Goal: Information Seeking & Learning: Learn about a topic

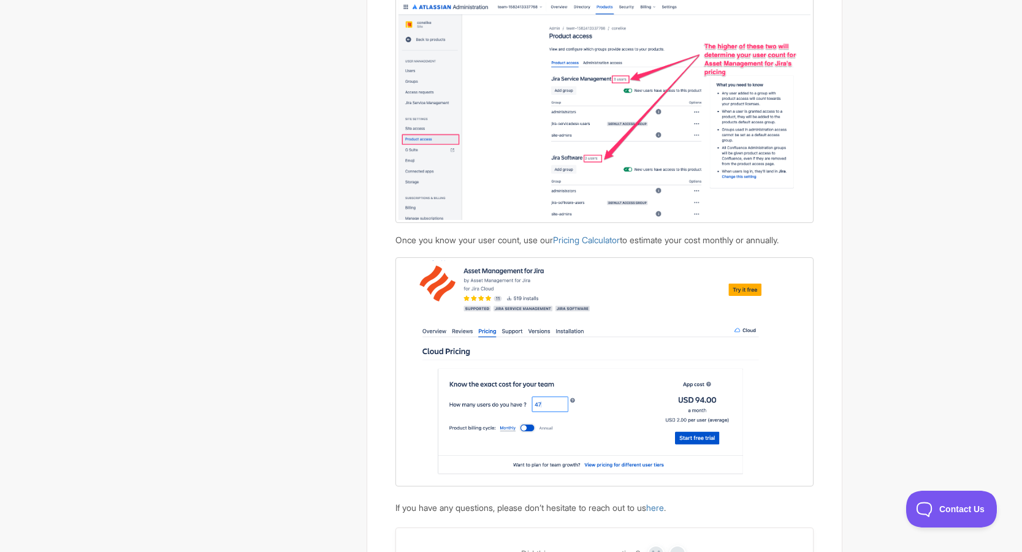
scroll to position [1164, 0]
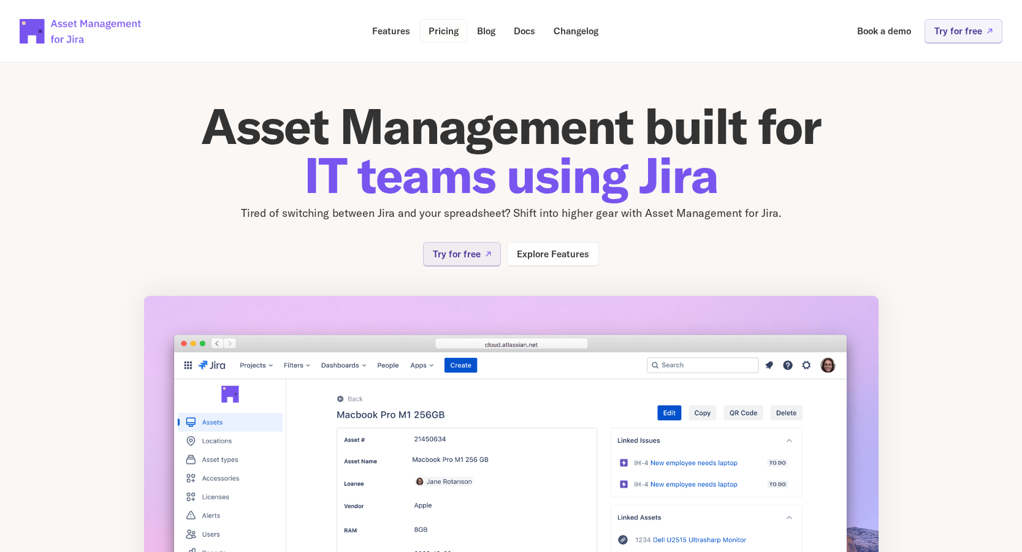
click at [440, 35] on p "Pricing" at bounding box center [443, 30] width 30 height 9
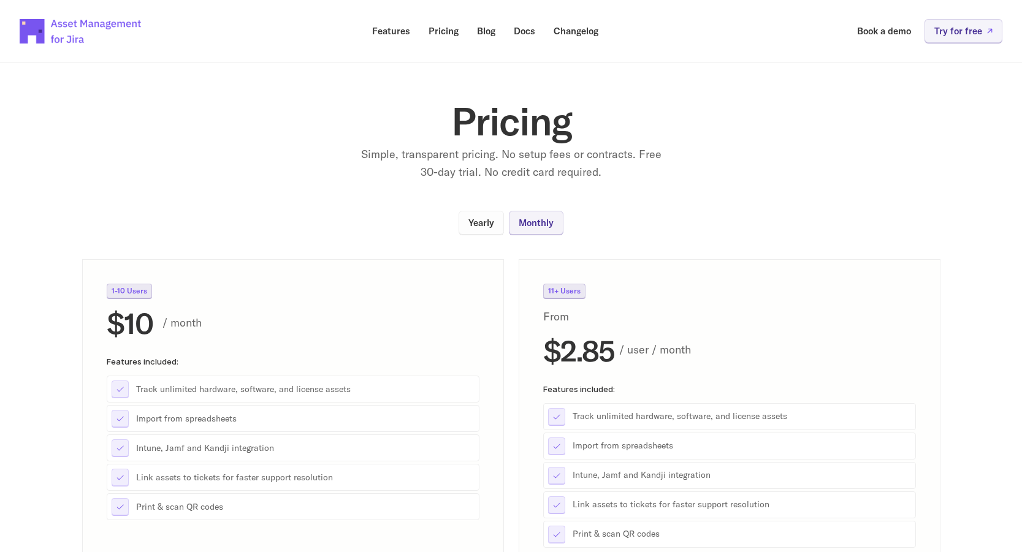
click at [492, 229] on link "Yearly" at bounding box center [480, 223] width 45 height 24
click at [528, 226] on p "Monthly" at bounding box center [535, 222] width 35 height 9
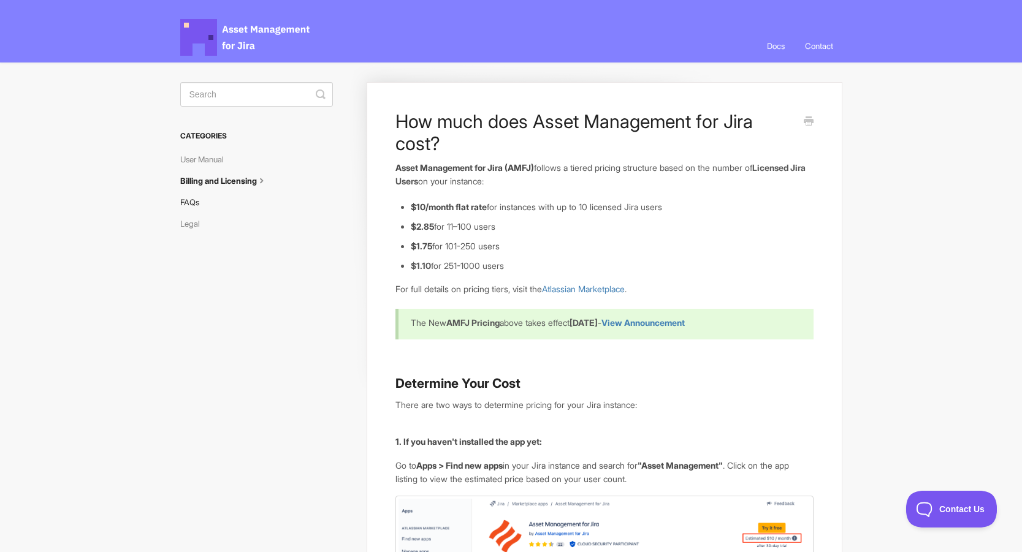
click at [193, 202] on link "FAQs" at bounding box center [194, 202] width 28 height 20
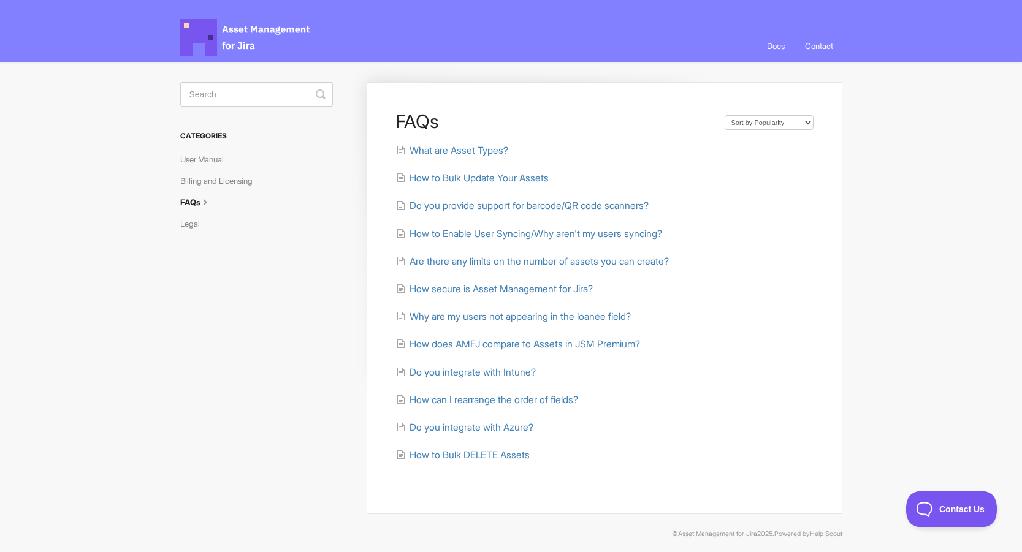
click at [248, 34] on span "Asset Management for Jira Docs" at bounding box center [245, 37] width 131 height 37
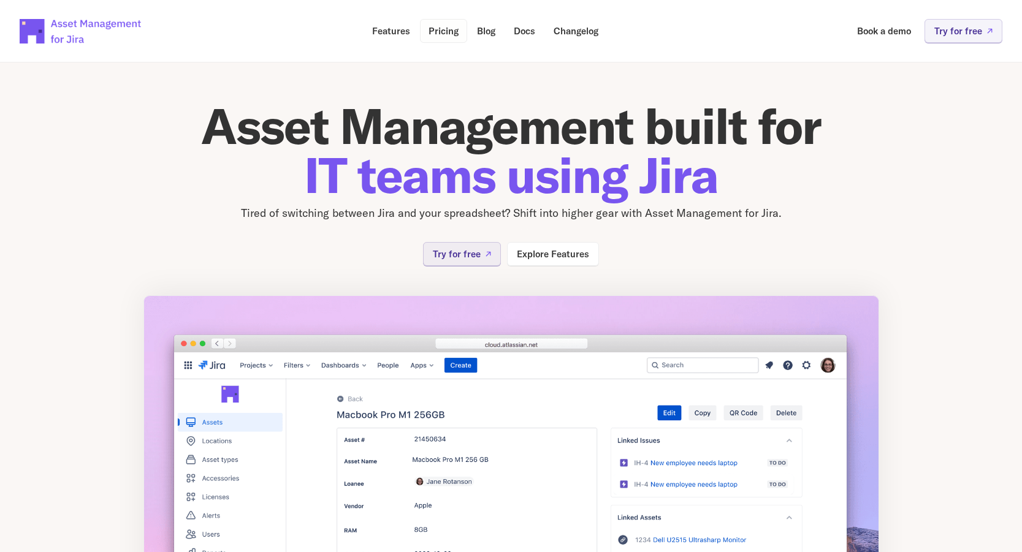
click at [443, 29] on p "Pricing" at bounding box center [443, 30] width 30 height 9
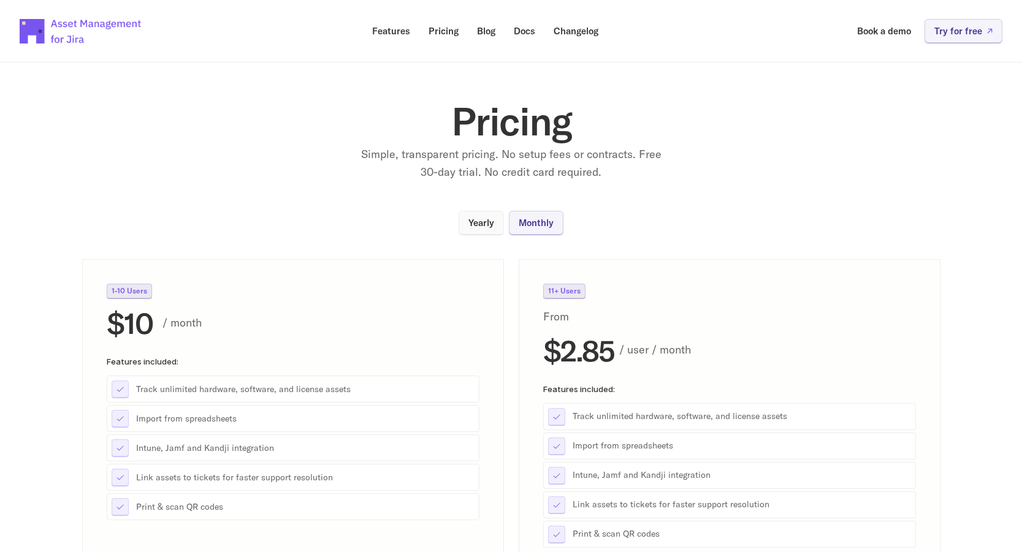
click at [466, 224] on link "Yearly" at bounding box center [480, 223] width 45 height 24
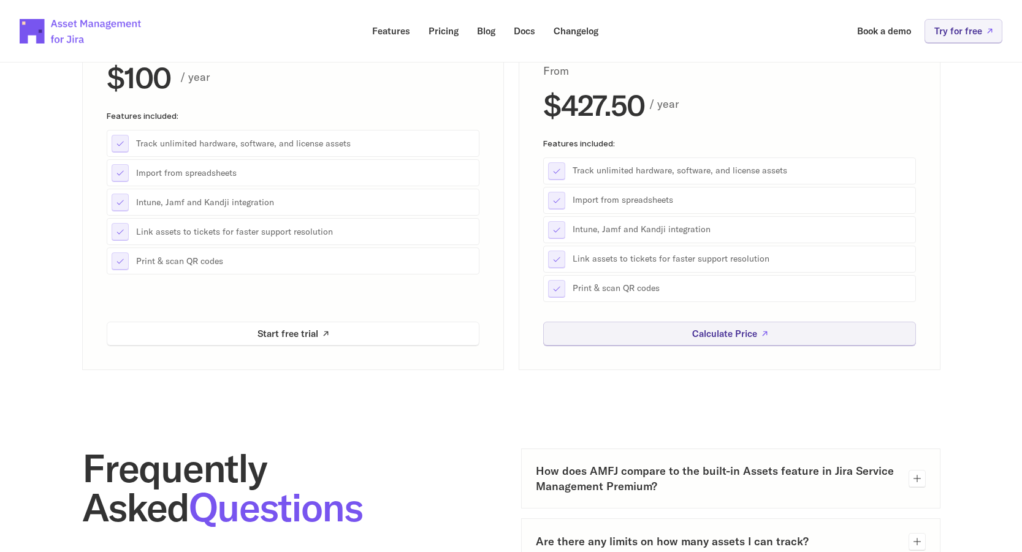
scroll to position [245, 0]
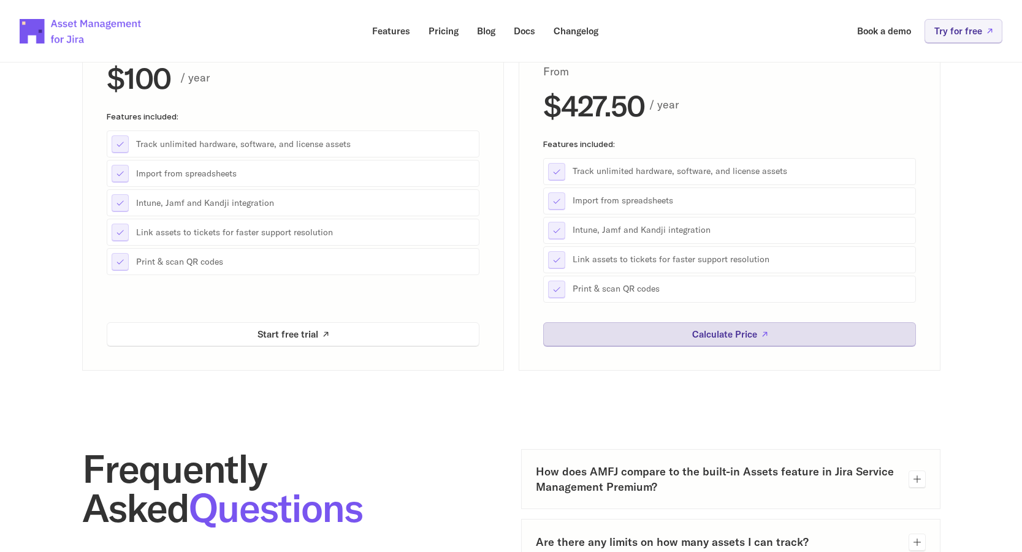
click at [730, 338] on p "Calculate Price" at bounding box center [723, 334] width 65 height 9
